Goal: Task Accomplishment & Management: Use online tool/utility

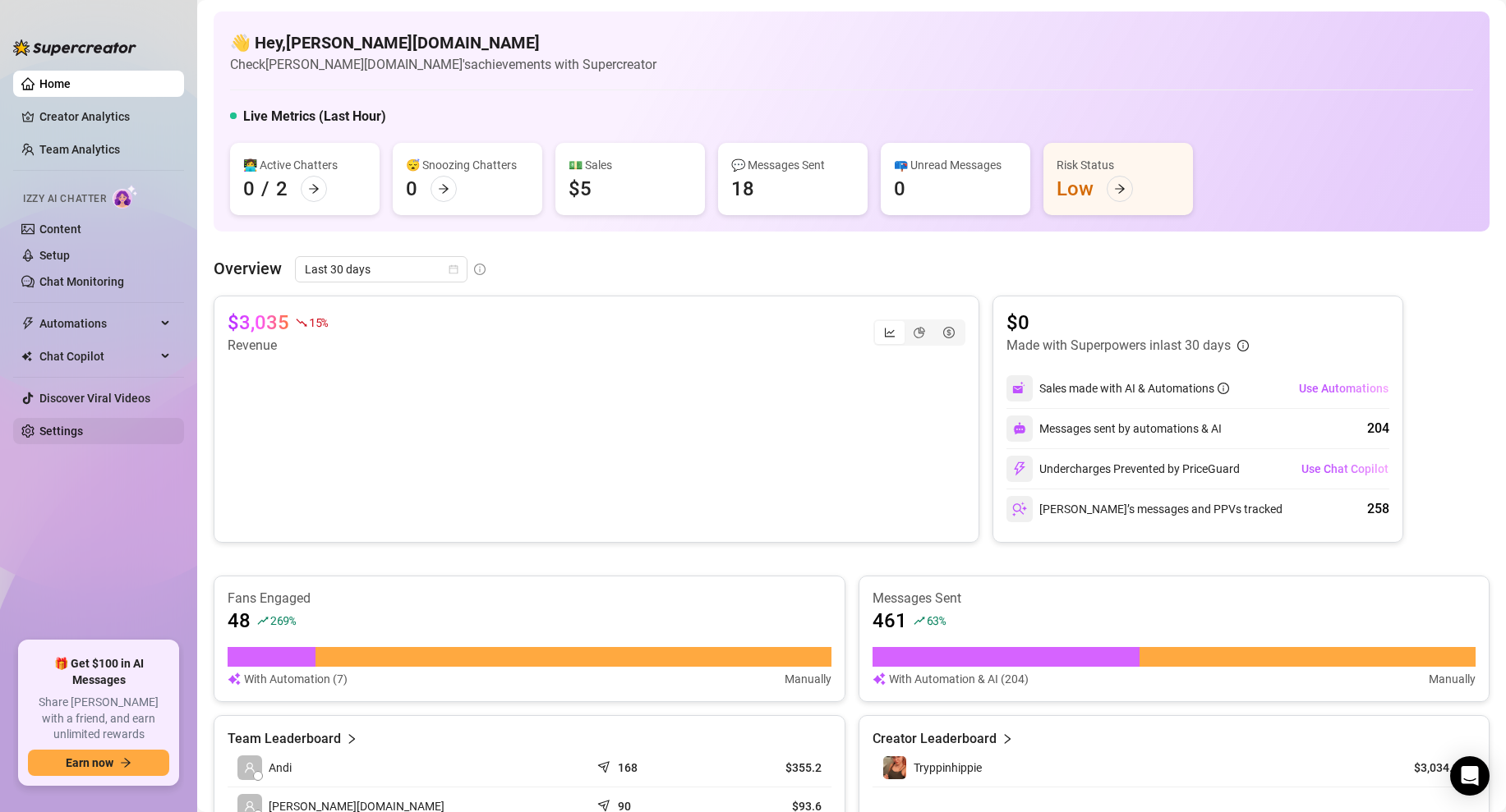
click at [48, 433] on link "Settings" at bounding box center [61, 431] width 44 height 13
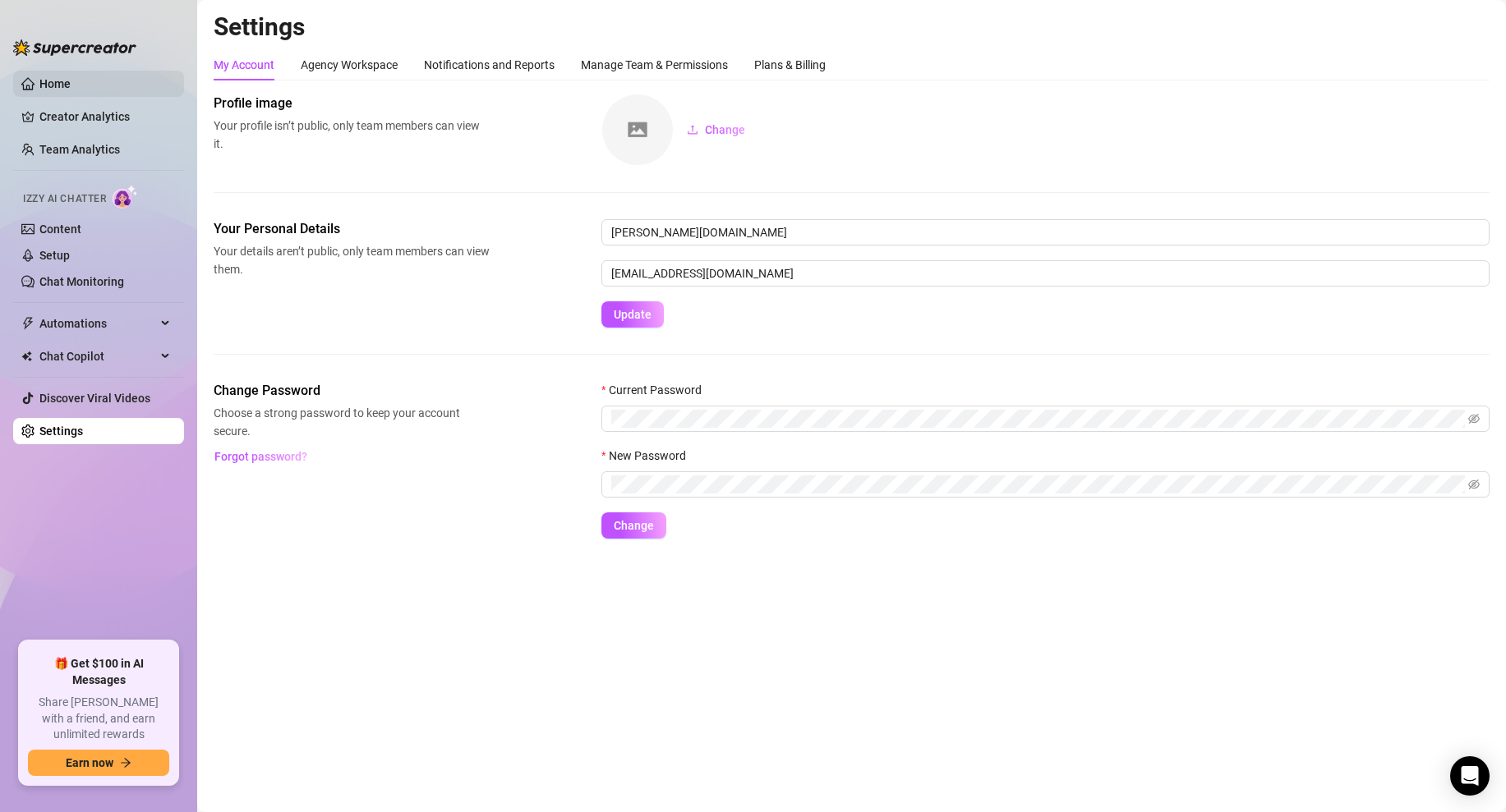
click at [70, 88] on link "Home" at bounding box center [56, 83] width 31 height 13
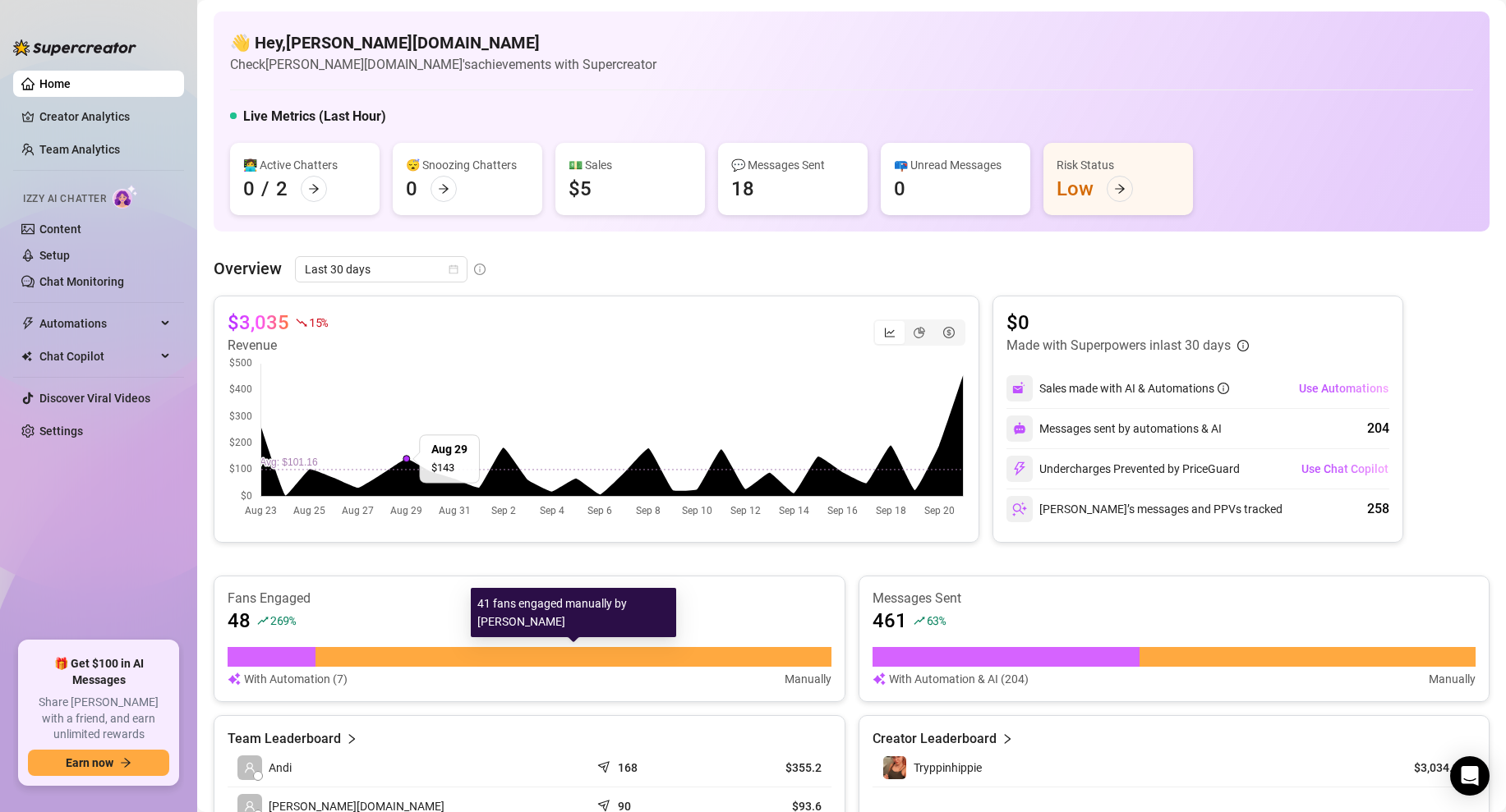
scroll to position [294, 0]
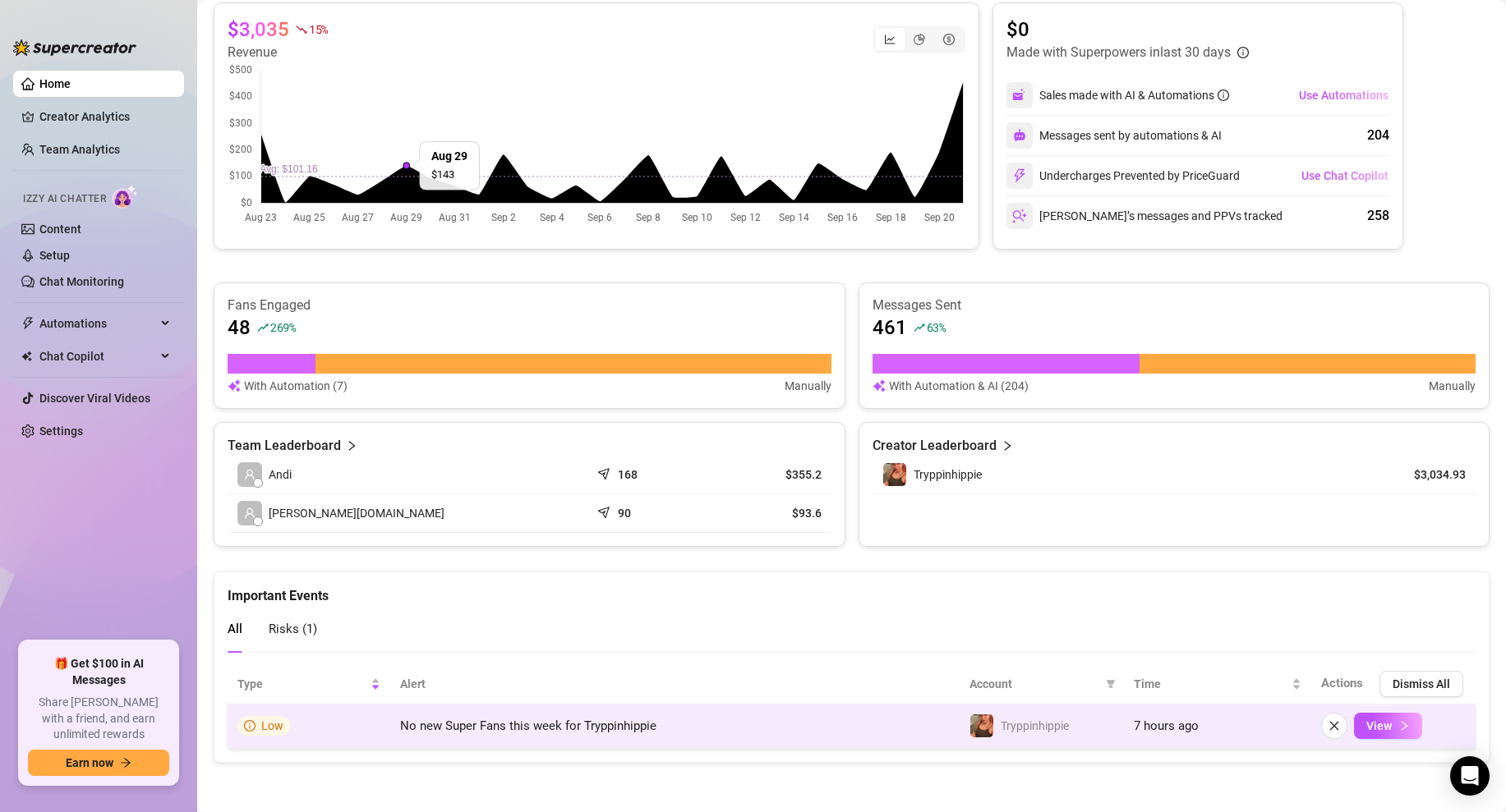
click at [267, 724] on span "Low" at bounding box center [272, 726] width 22 height 13
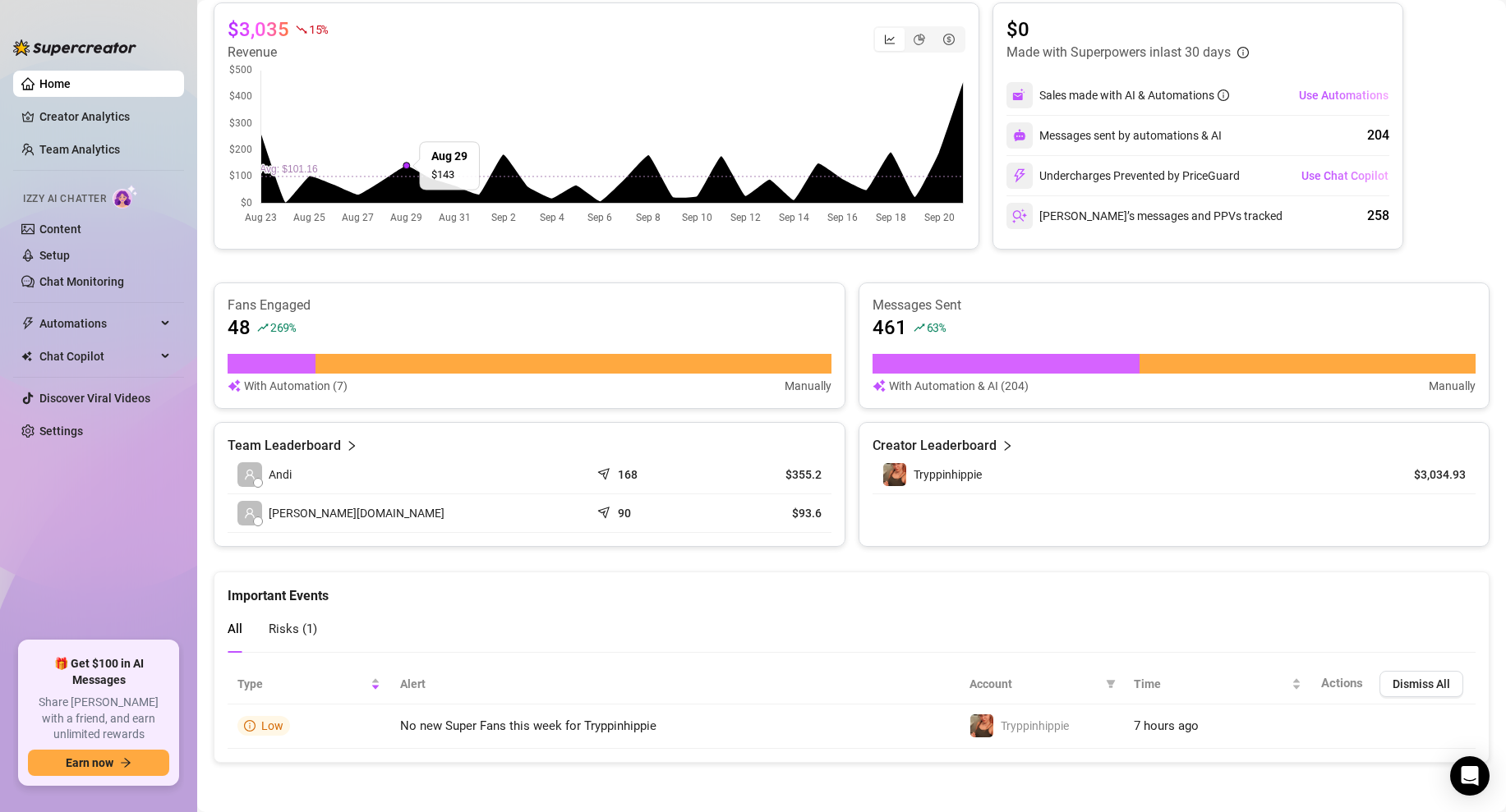
scroll to position [0, 0]
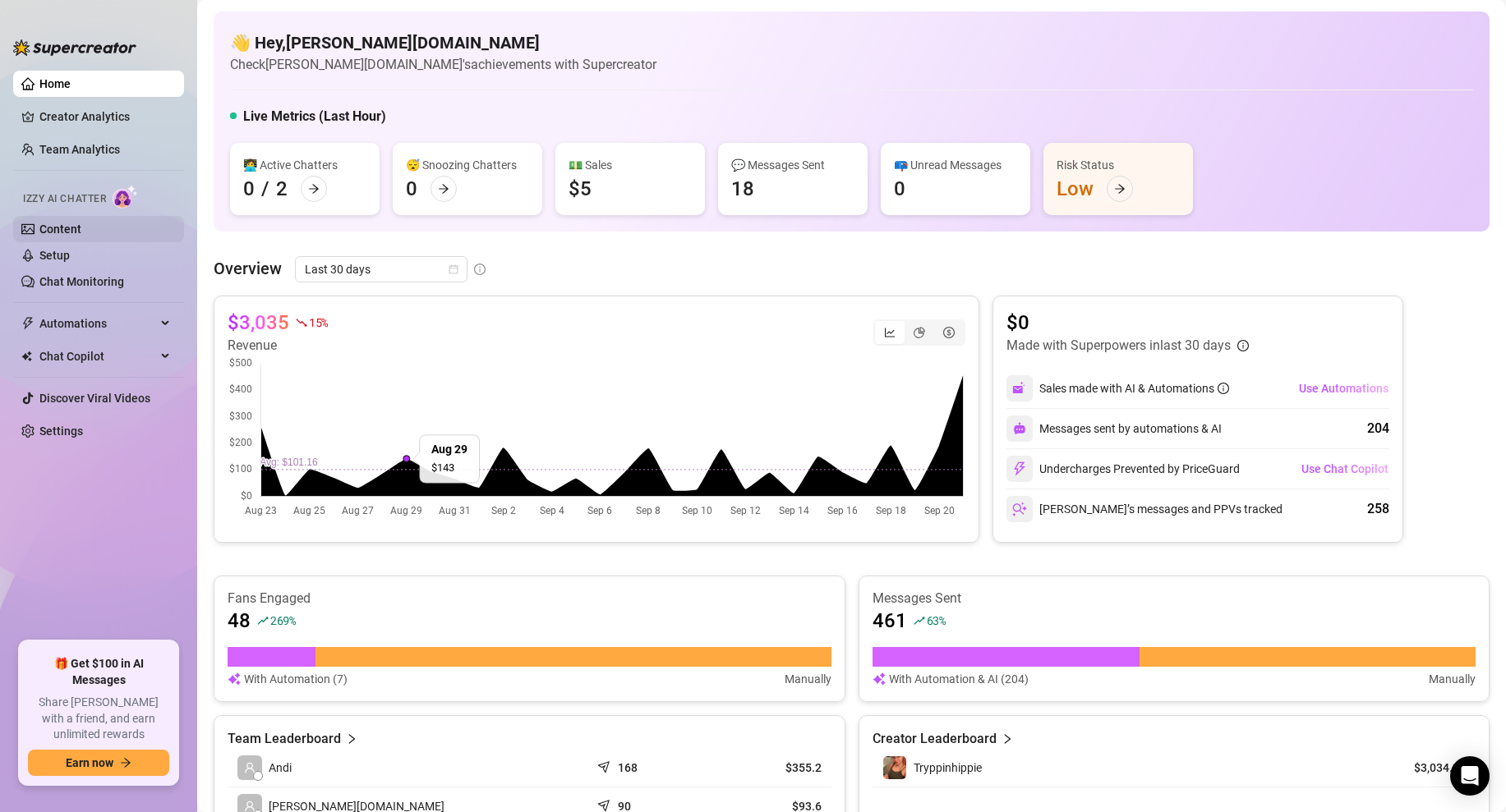
click at [69, 236] on link "Content" at bounding box center [60, 229] width 42 height 13
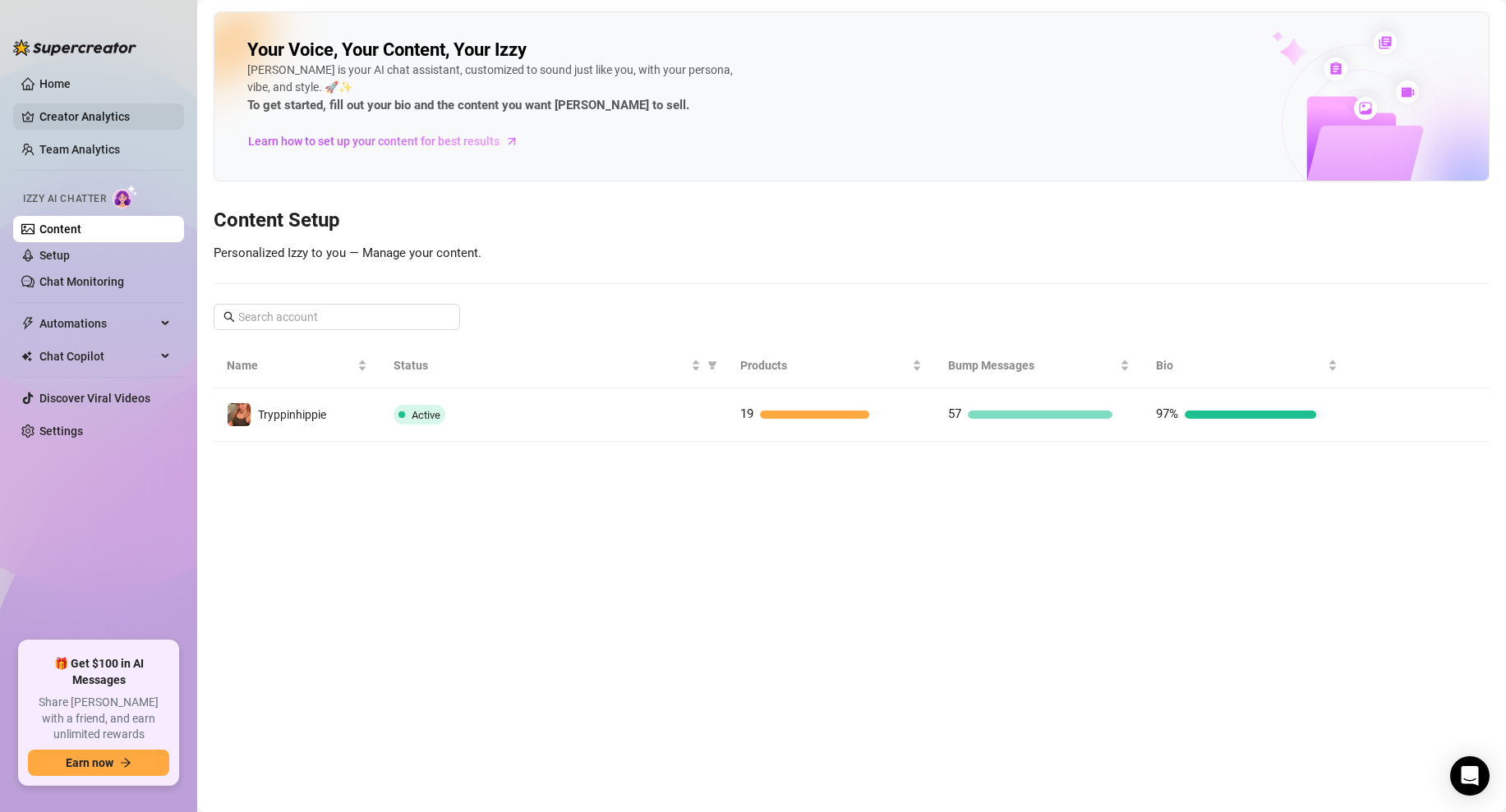
click at [101, 115] on link "Creator Analytics" at bounding box center [106, 117] width 132 height 26
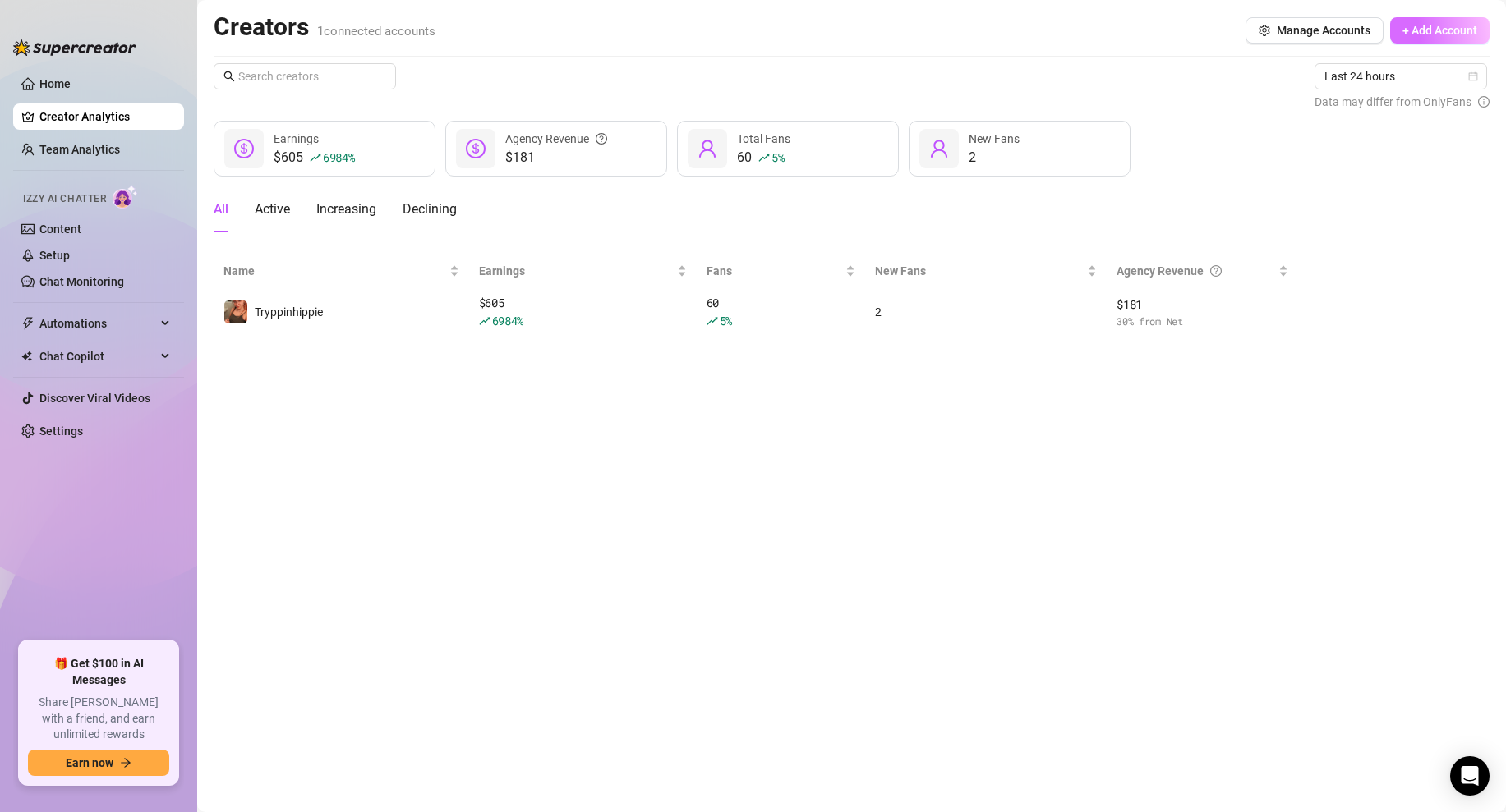
click at [1424, 26] on span "+ Add Account" at bounding box center [1439, 31] width 75 height 13
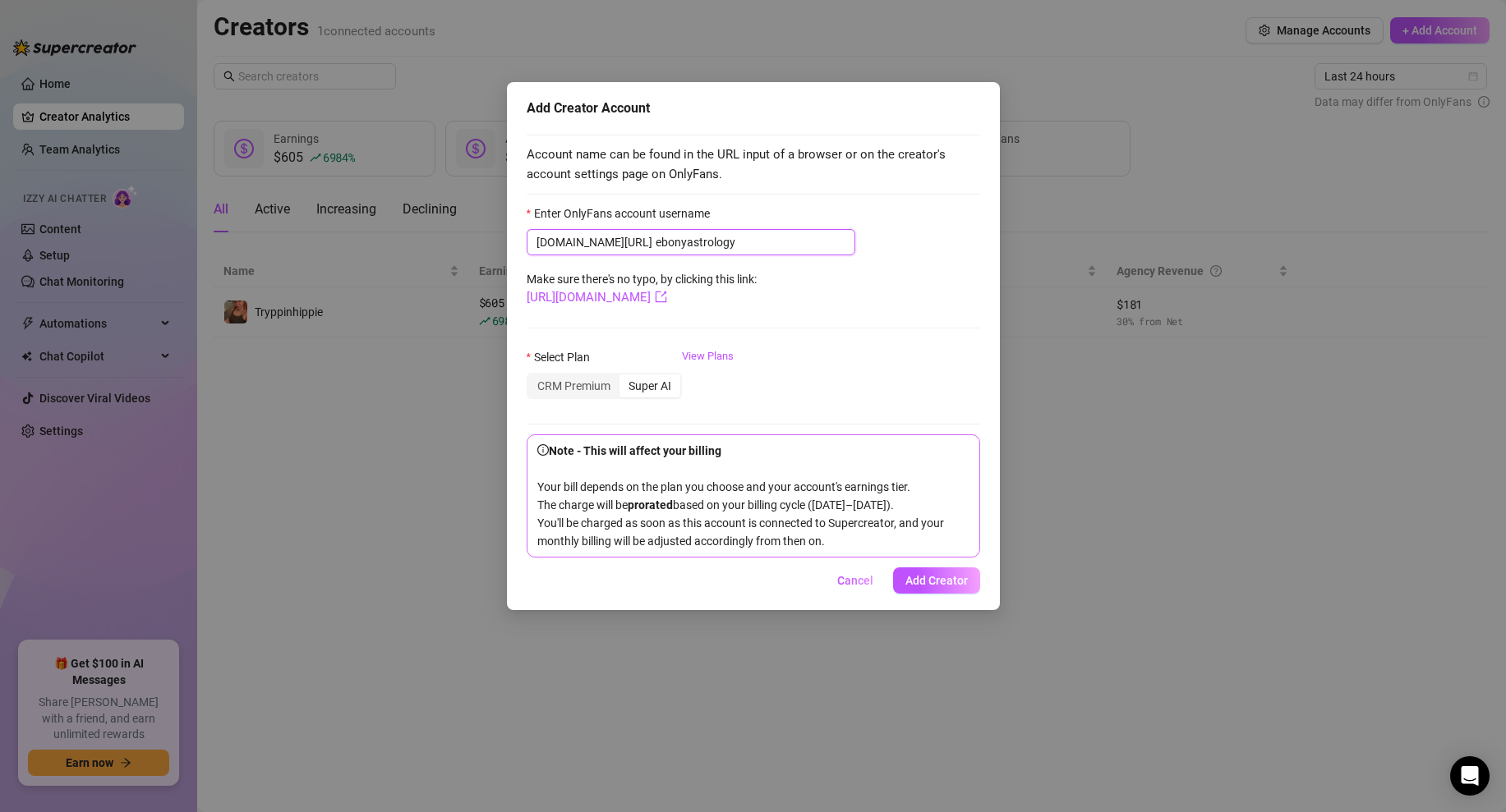
type input "ebonyastrology"
click at [709, 246] on input "ebonyastrology" at bounding box center [750, 243] width 190 height 19
click at [571, 380] on div "CRM Premium" at bounding box center [573, 386] width 91 height 23
click at [533, 377] on input "CRM Premium" at bounding box center [533, 377] width 0 height 0
click at [720, 363] on link "View Plans" at bounding box center [708, 381] width 52 height 66
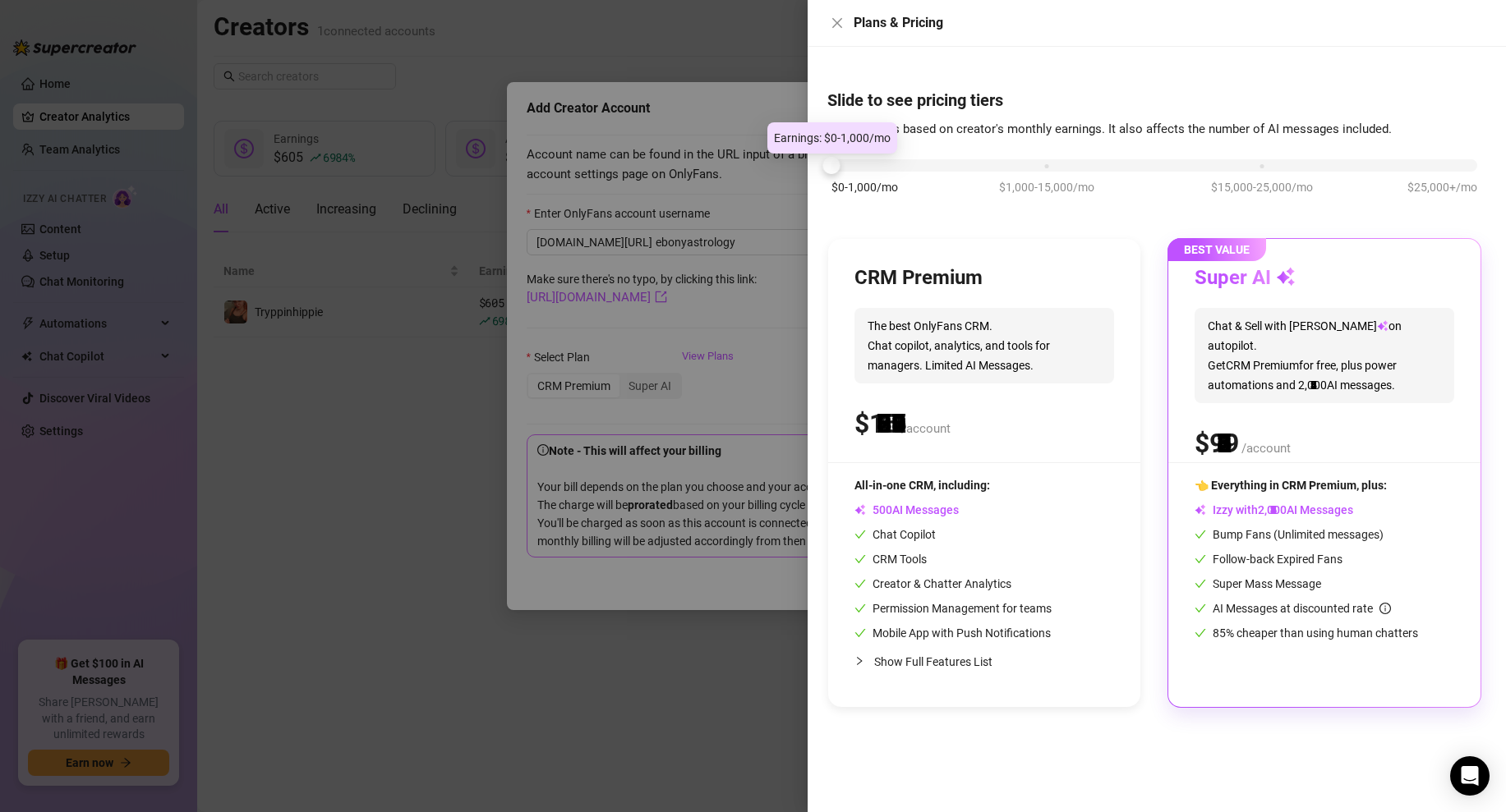
drag, startPoint x: 1048, startPoint y: 168, endPoint x: 818, endPoint y: 173, distance: 230.1
click at [818, 173] on div "Slide to see pricing tiers Our pricing is based on creator's monthly earnings. …" at bounding box center [1157, 430] width 698 height 766
click at [1031, 466] on div "CRM Premium The best OnlyFans CRM. Chat copilot, analytics, and tools for manag…" at bounding box center [984, 473] width 312 height 468
click at [841, 25] on icon "close" at bounding box center [837, 23] width 13 height 13
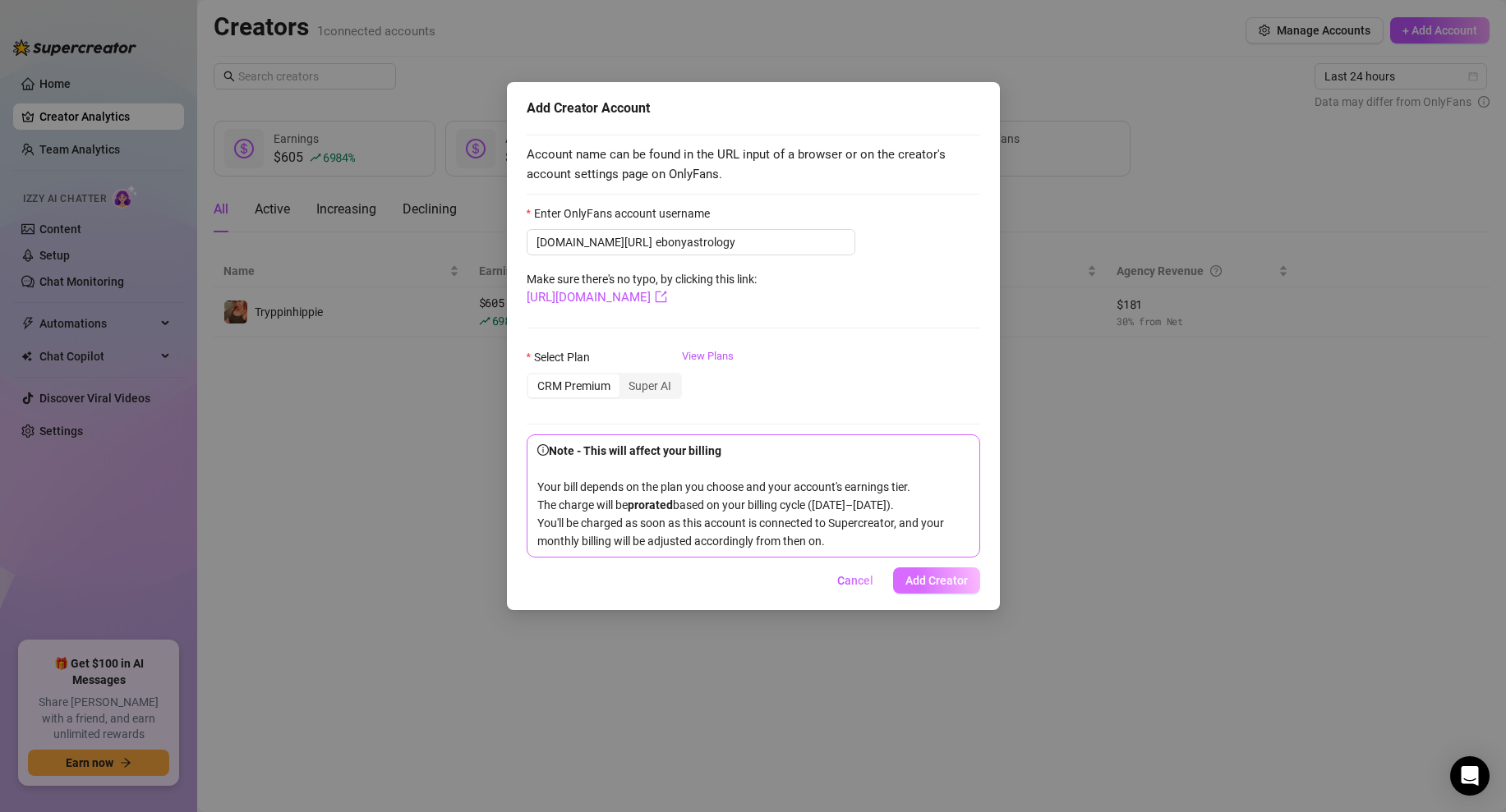
click at [939, 587] on span "Add Creator" at bounding box center [936, 581] width 62 height 13
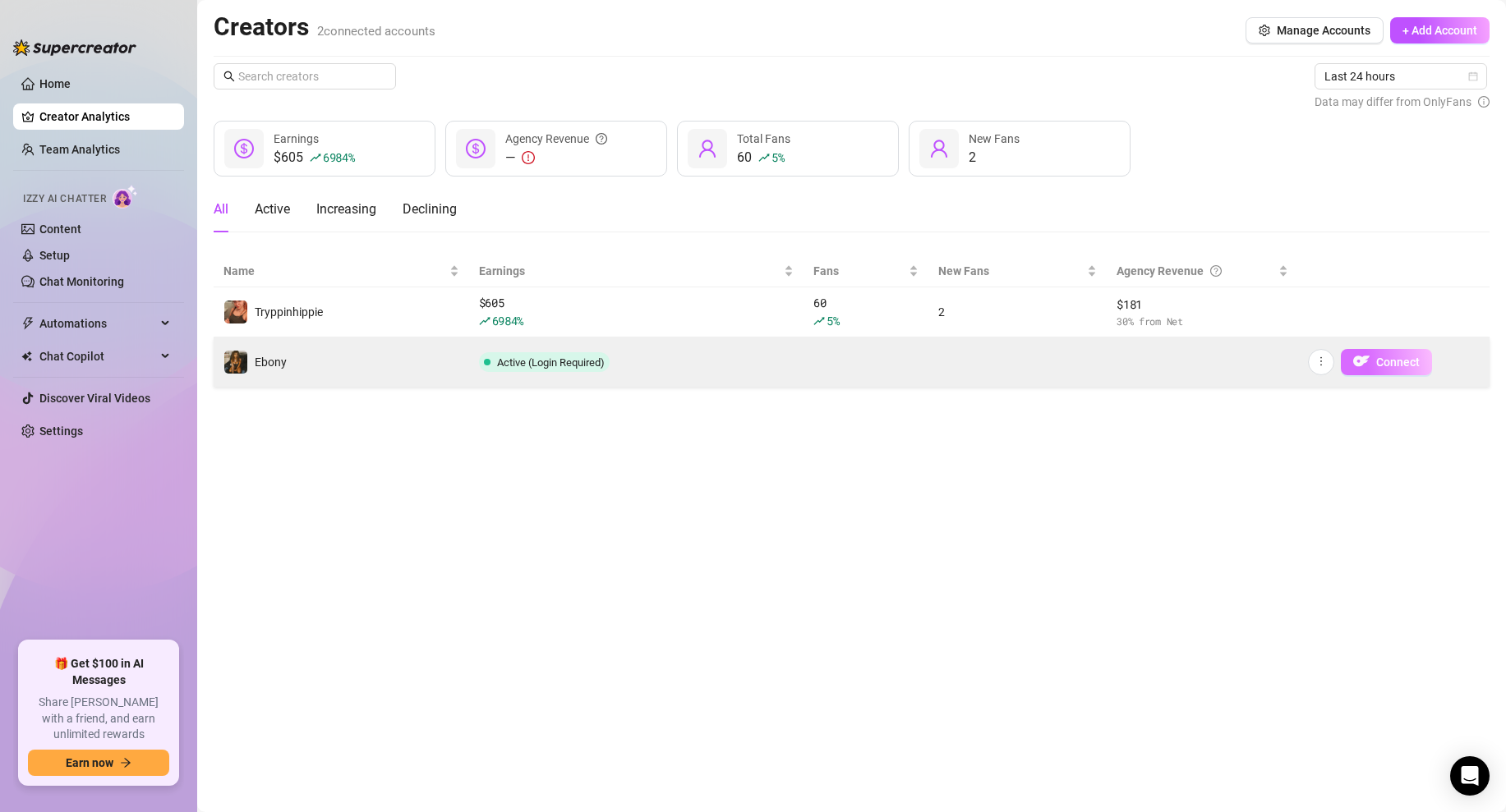
click at [1369, 365] on img "button" at bounding box center [1362, 361] width 17 height 17
